Goal: Check status: Check status

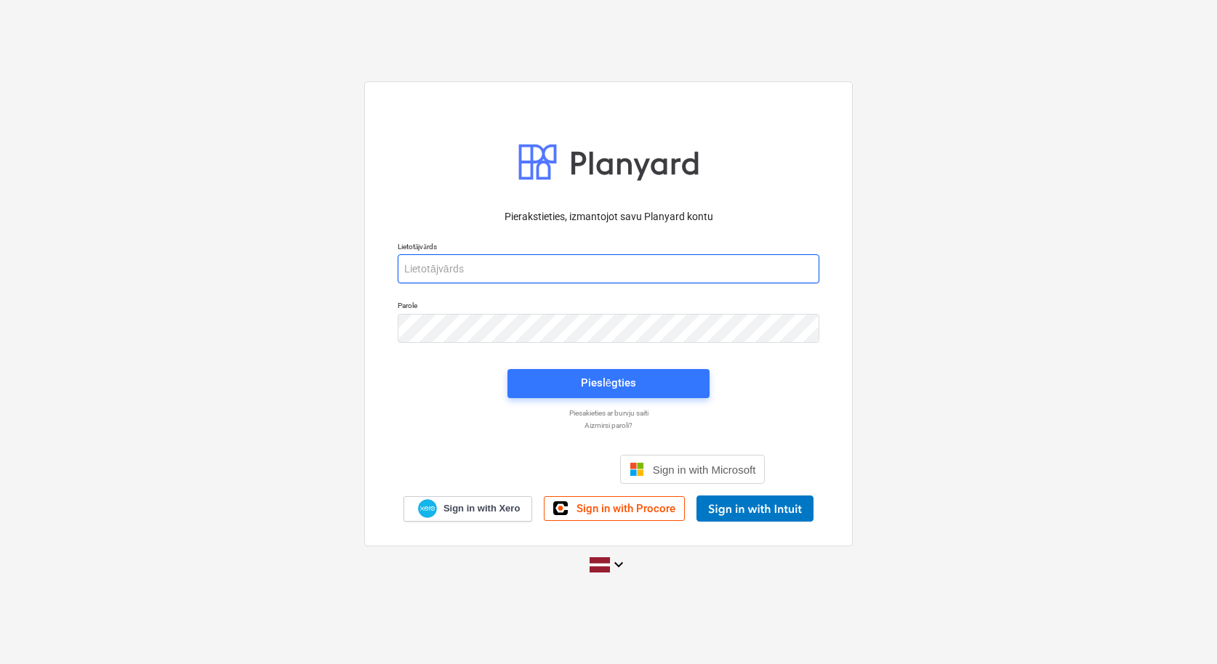
type input "[PERSON_NAME][EMAIL_ADDRESS][PERSON_NAME][DOMAIN_NAME]"
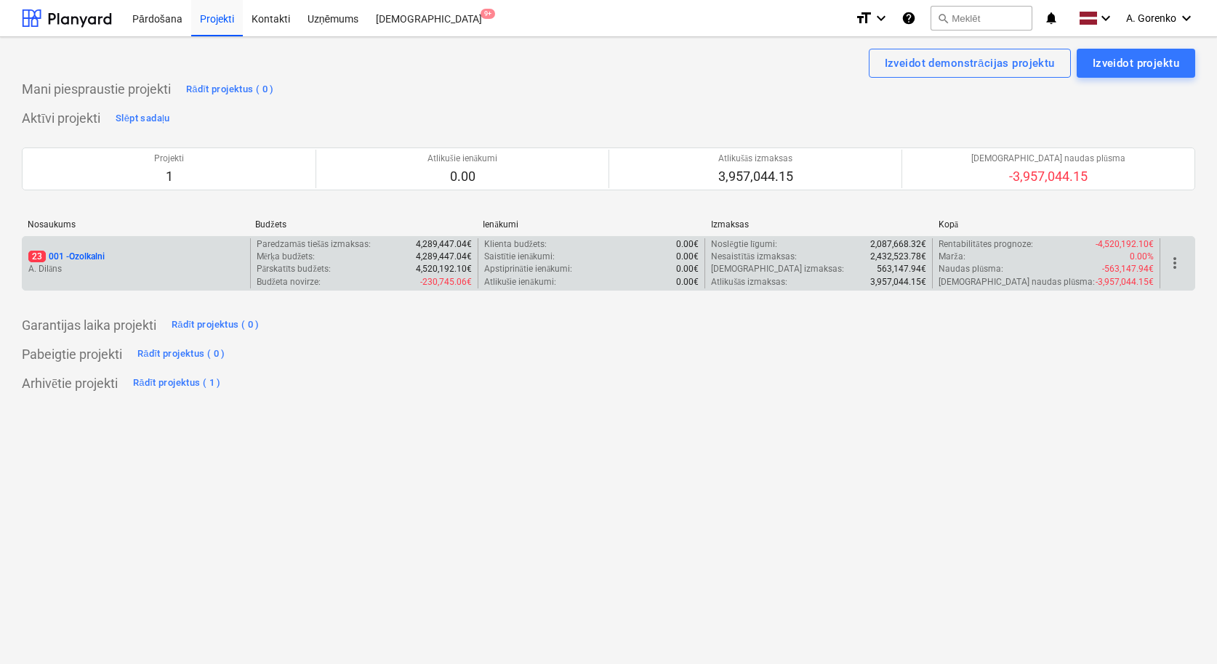
click at [161, 264] on p "A. Dilāns" at bounding box center [136, 269] width 216 height 12
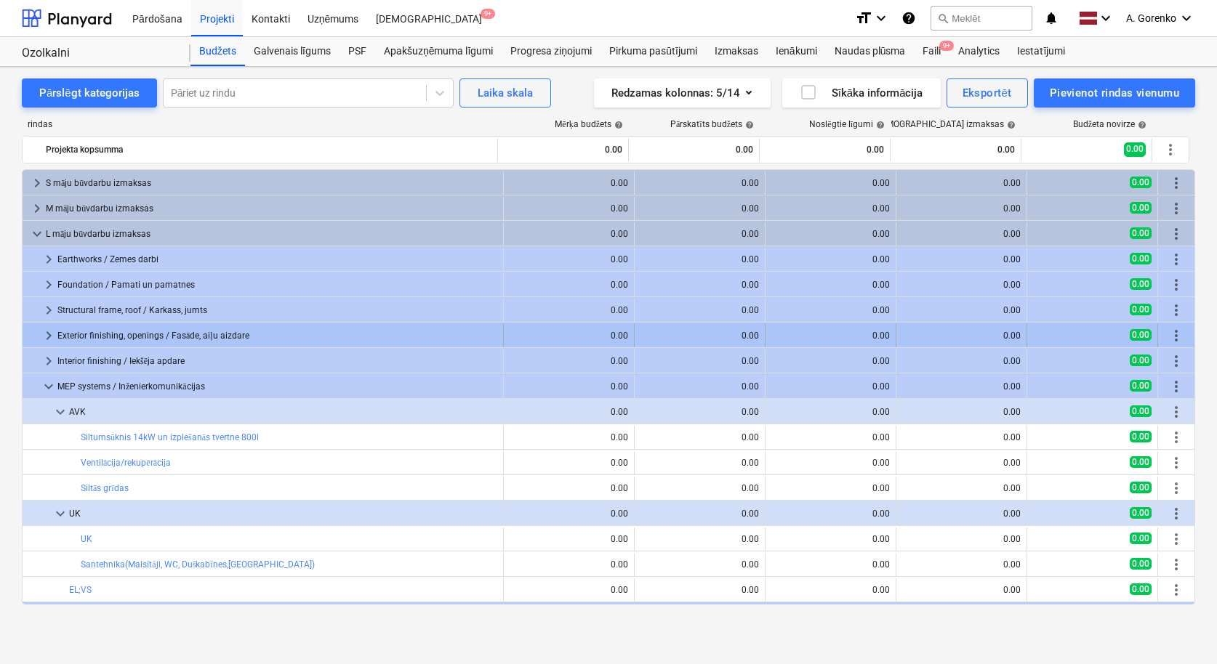
scroll to position [47, 0]
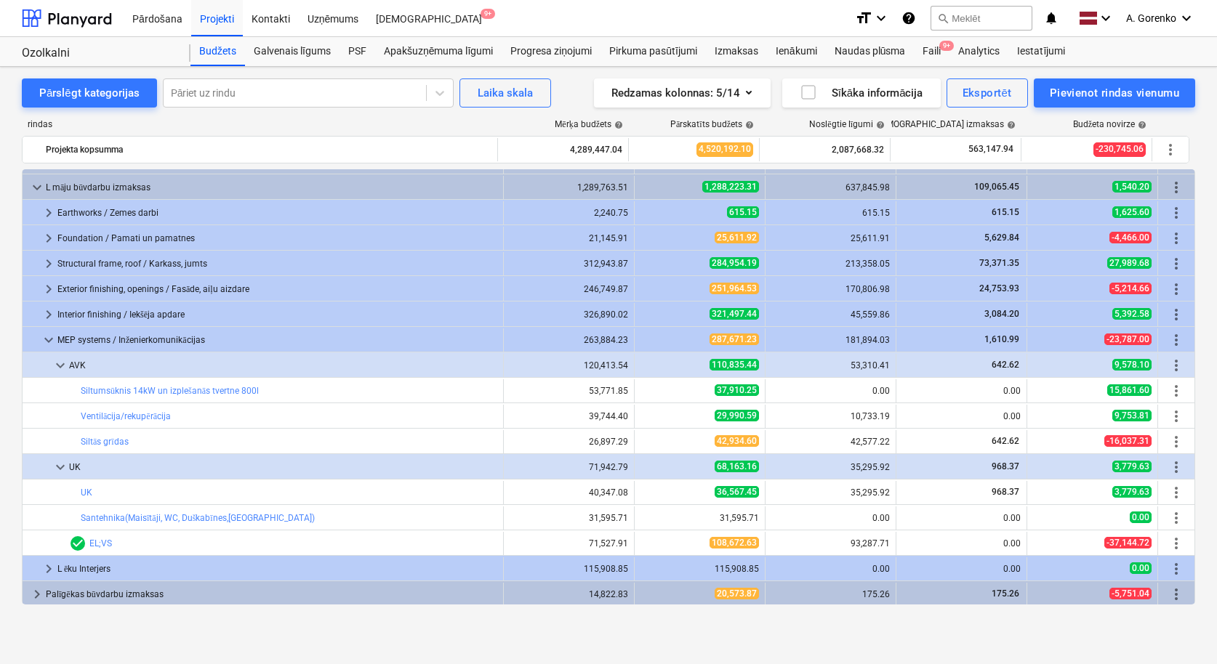
click at [37, 185] on span "keyboard_arrow_down" at bounding box center [36, 187] width 17 height 17
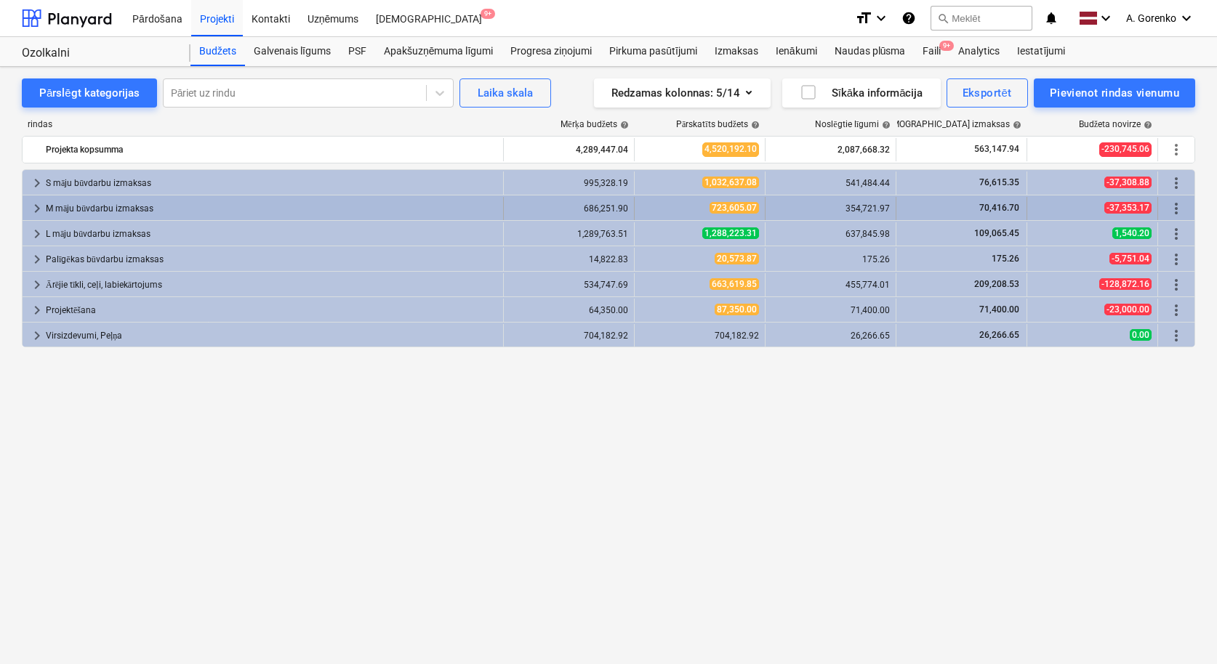
click at [33, 206] on span "keyboard_arrow_right" at bounding box center [36, 208] width 17 height 17
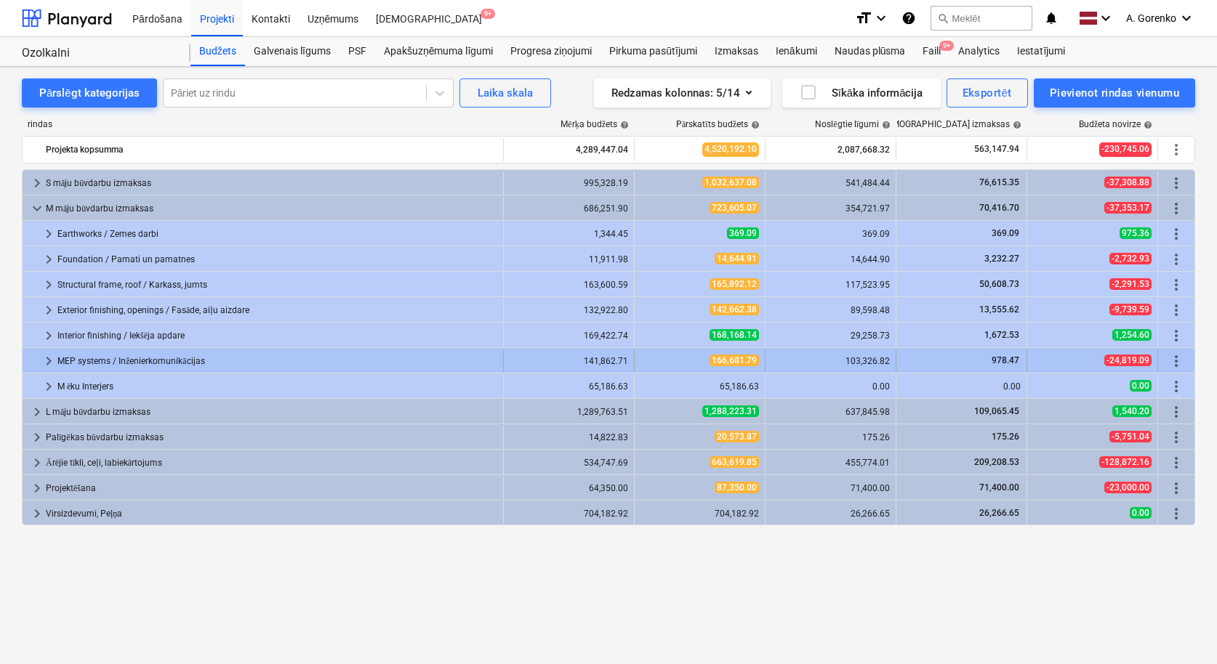
click at [46, 358] on span "keyboard_arrow_right" at bounding box center [48, 360] width 17 height 17
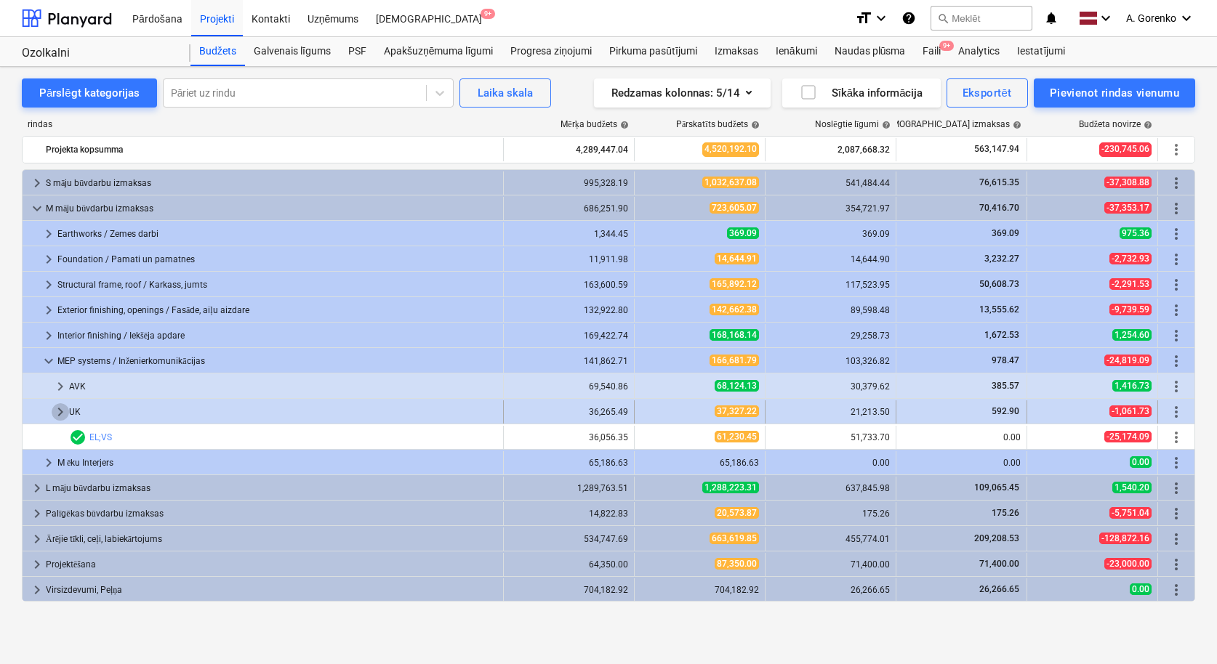
click at [58, 412] on span "keyboard_arrow_right" at bounding box center [60, 411] width 17 height 17
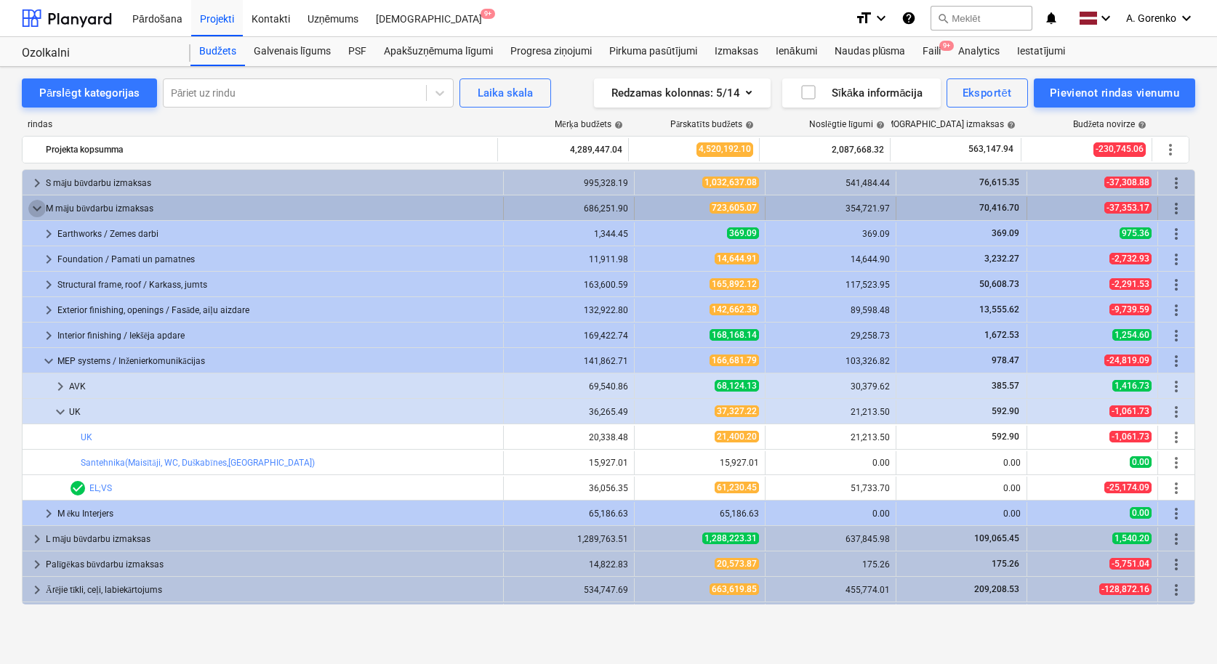
click at [31, 209] on span "keyboard_arrow_down" at bounding box center [36, 208] width 17 height 17
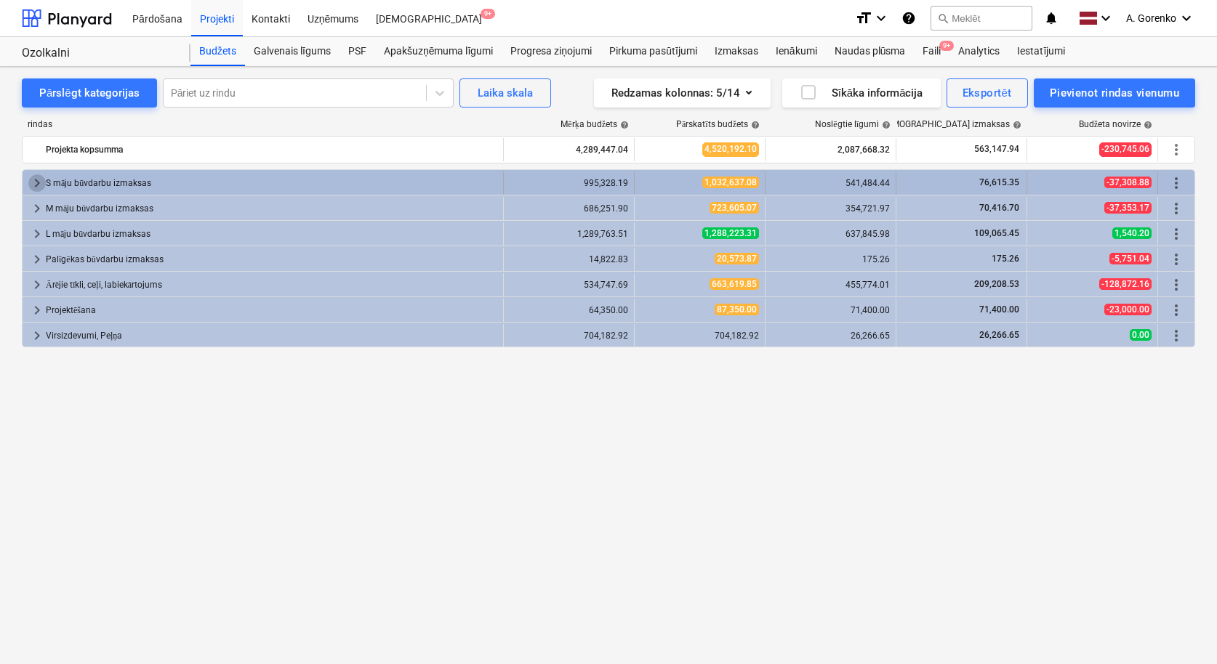
click at [37, 185] on span "keyboard_arrow_right" at bounding box center [36, 182] width 17 height 17
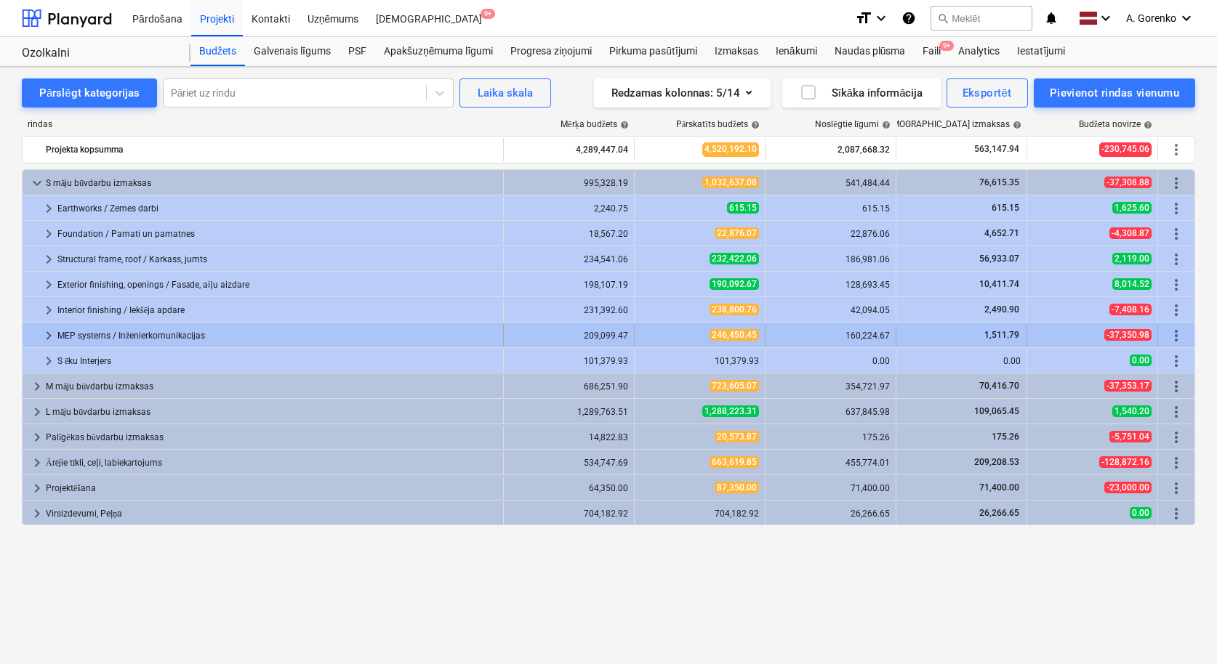
click at [52, 336] on span "keyboard_arrow_right" at bounding box center [48, 335] width 17 height 17
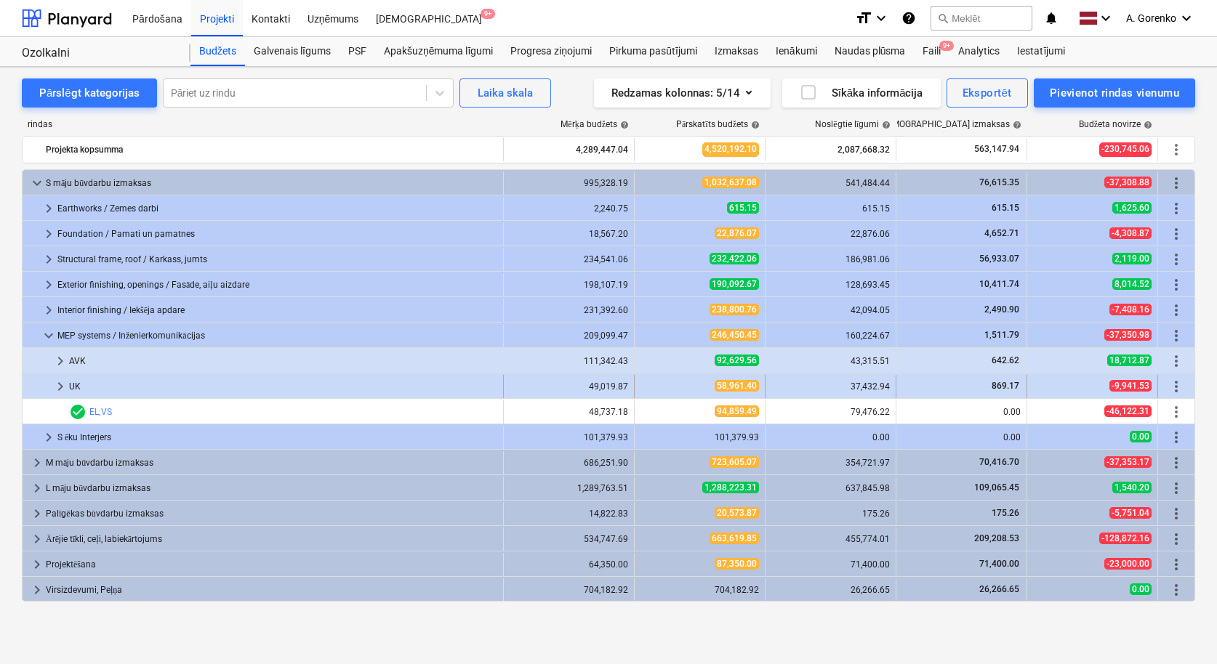
click at [60, 384] on span "keyboard_arrow_right" at bounding box center [60, 386] width 17 height 17
